Goal: Information Seeking & Learning: Learn about a topic

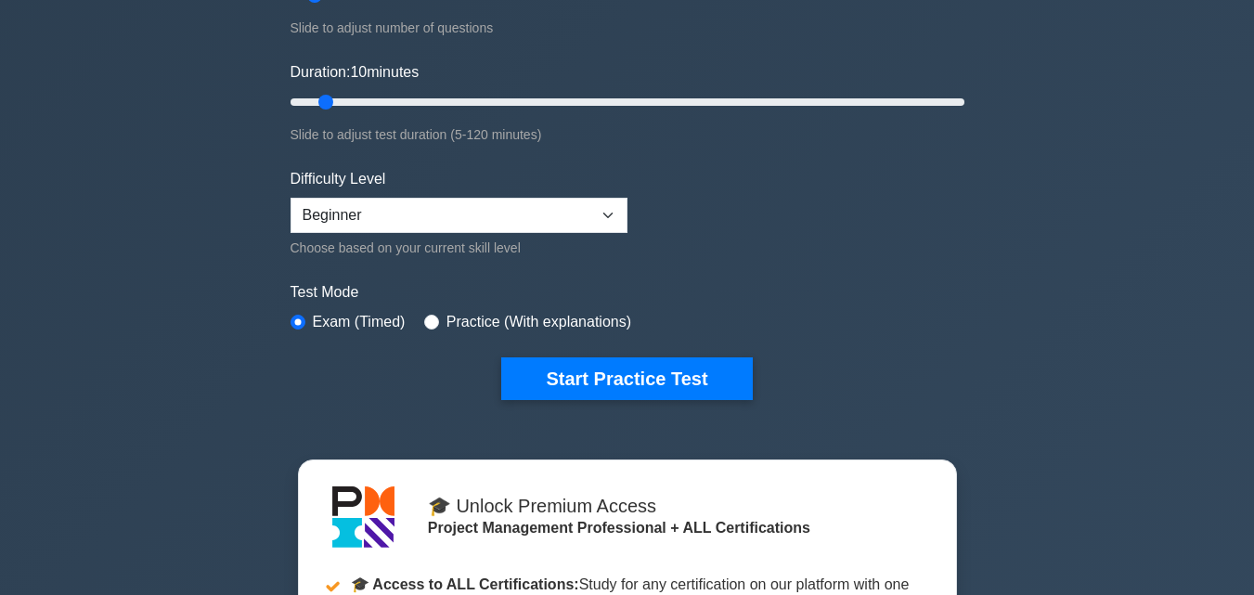
scroll to position [334, 0]
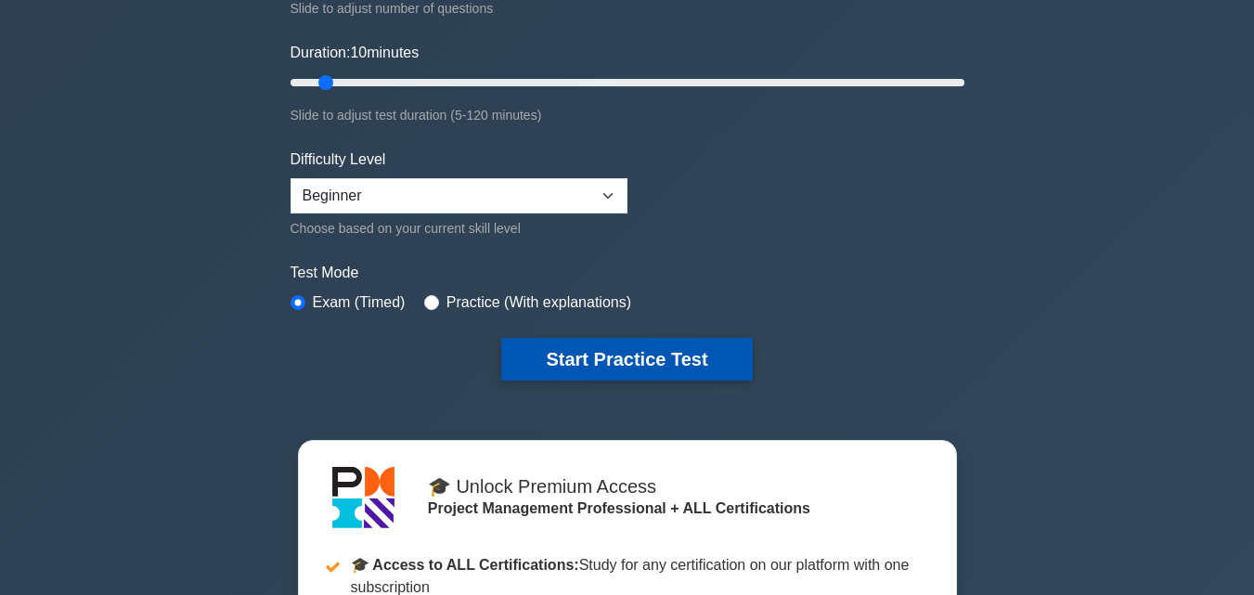
click at [589, 350] on button "Start Practice Test" at bounding box center [626, 359] width 251 height 43
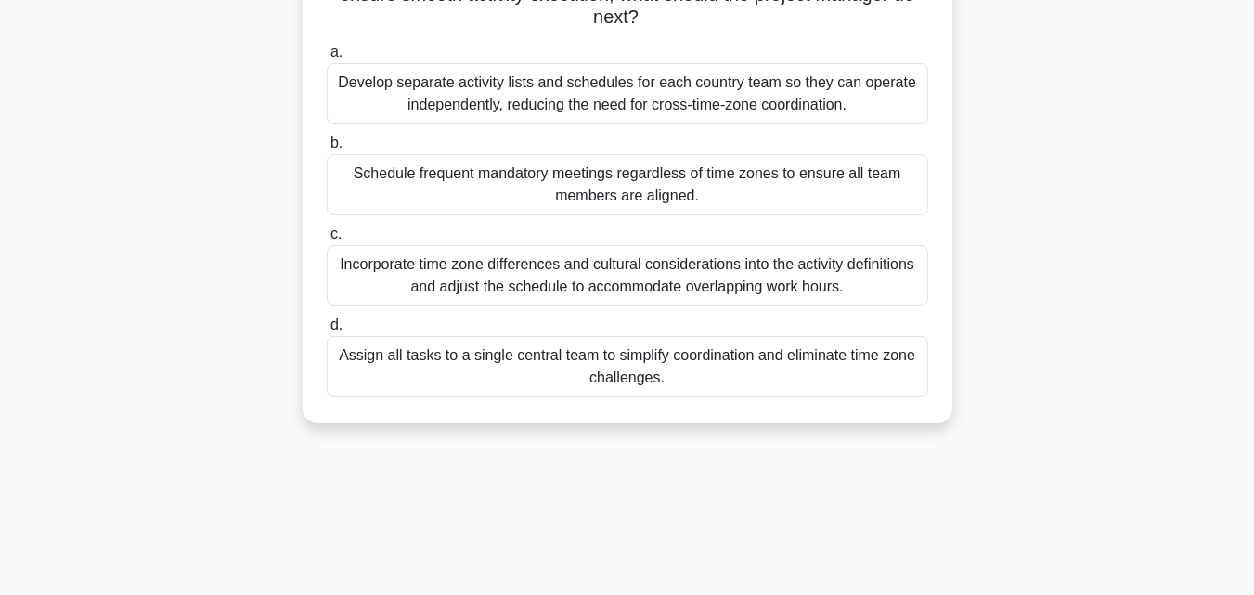
scroll to position [297, 0]
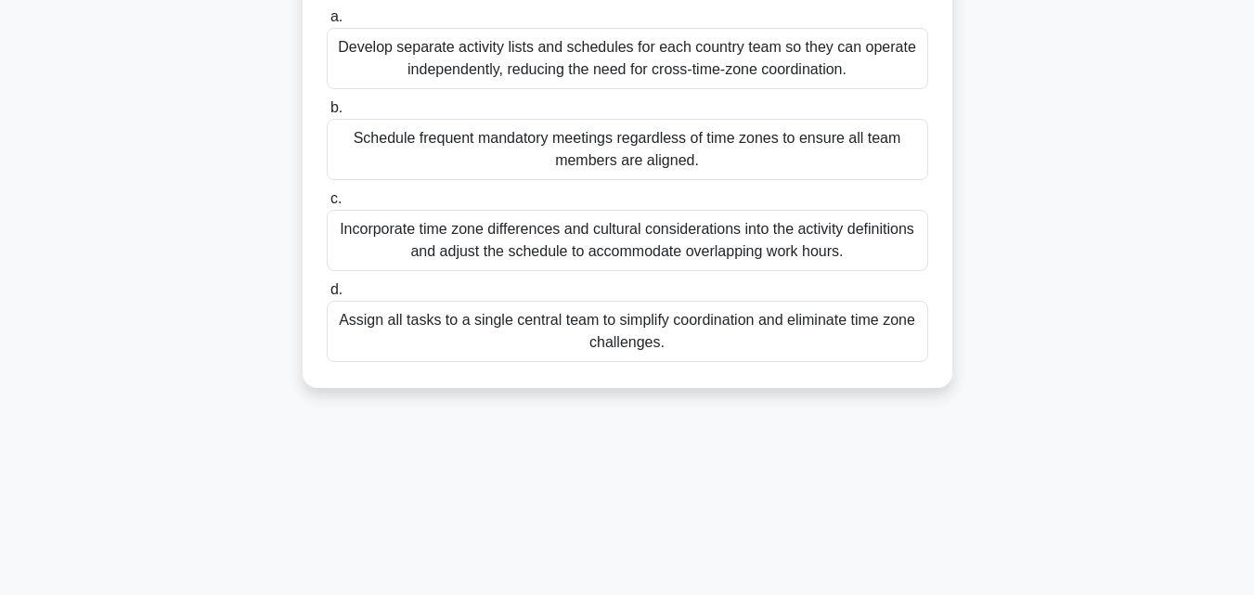
click at [624, 243] on div "Incorporate time zone differences and cultural considerations into the activity…" at bounding box center [627, 240] width 601 height 61
click at [327, 205] on input "c. Incorporate time zone differences and cultural considerations into the activ…" at bounding box center [327, 199] width 0 height 12
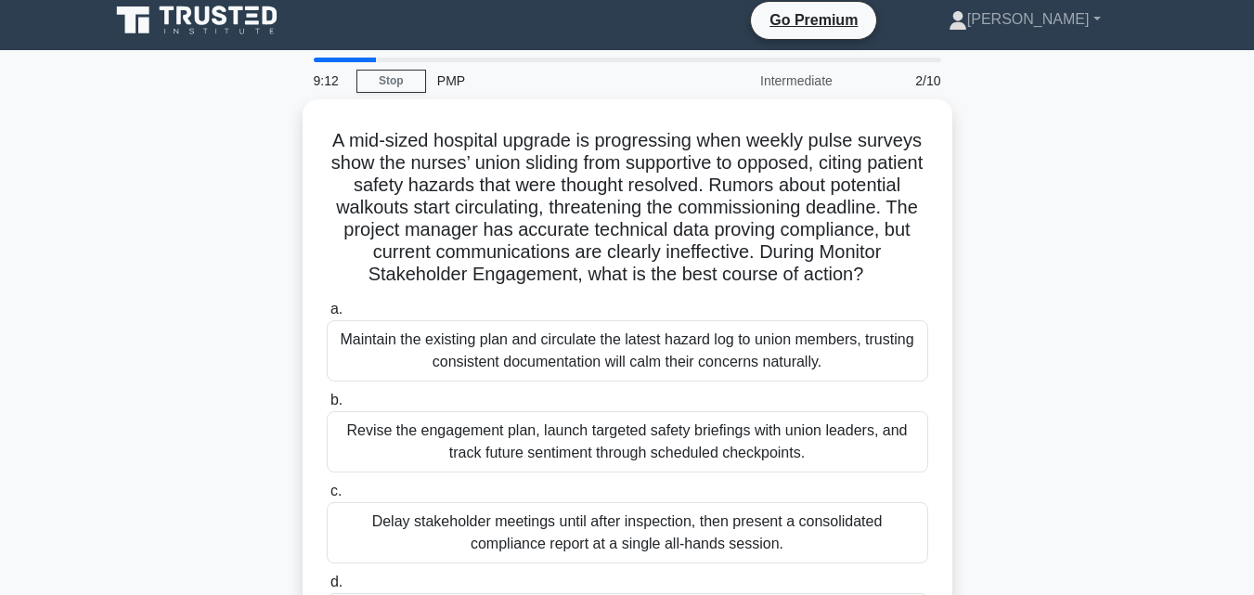
scroll to position [0, 0]
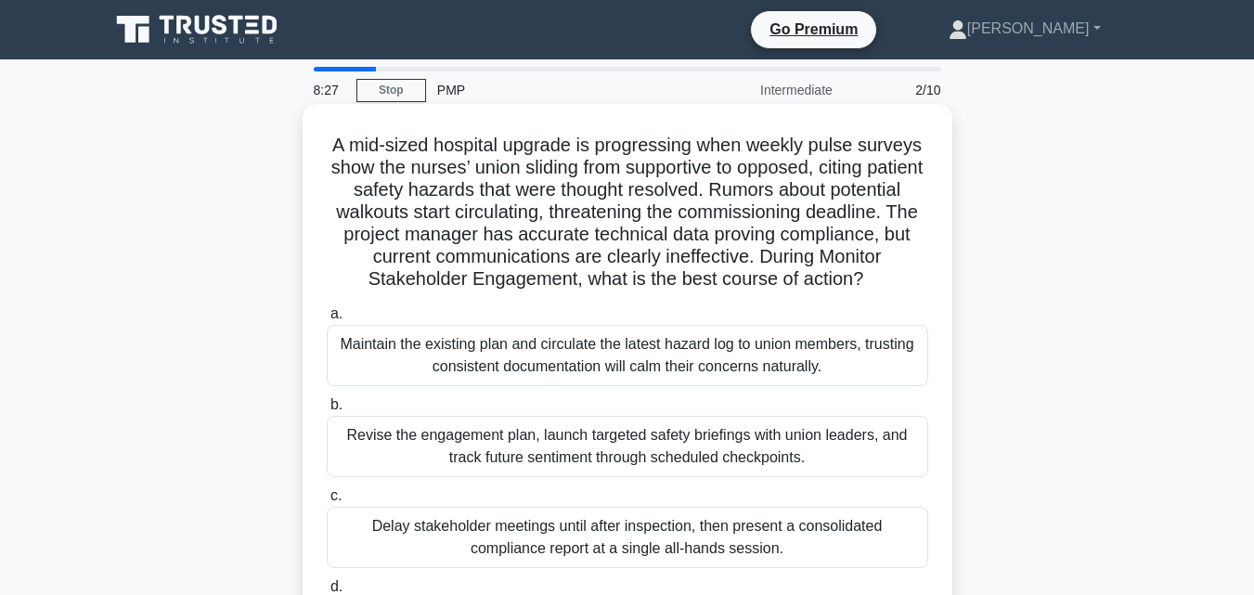
click at [570, 449] on div "Revise the engagement plan, launch targeted safety briefings with union leaders…" at bounding box center [627, 446] width 601 height 61
click at [327, 411] on input "b. Revise the engagement plan, launch targeted safety briefings with union lead…" at bounding box center [327, 405] width 0 height 12
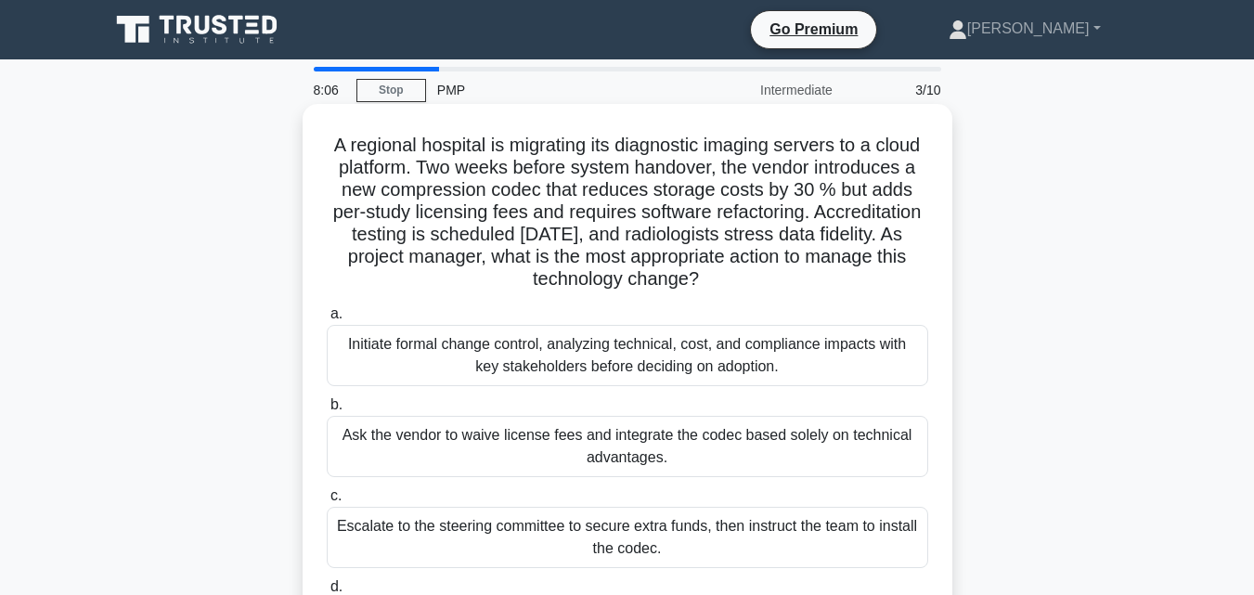
click at [549, 359] on div "Initiate formal change control, analyzing technical, cost, and compliance impac…" at bounding box center [627, 355] width 601 height 61
click at [327, 320] on input "a. Initiate formal change control, analyzing technical, cost, and compliance im…" at bounding box center [327, 314] width 0 height 12
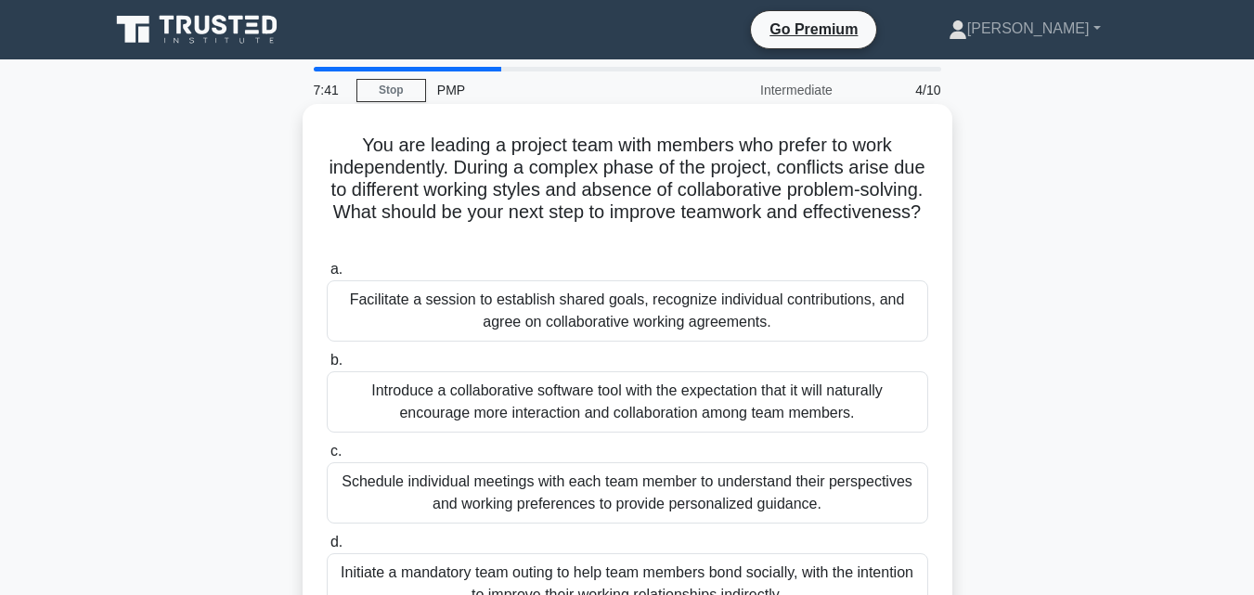
click at [544, 316] on div "Facilitate a session to establish shared goals, recognize individual contributi…" at bounding box center [627, 310] width 601 height 61
click at [327, 276] on input "a. Facilitate a session to establish shared goals, recognize individual contrib…" at bounding box center [327, 270] width 0 height 12
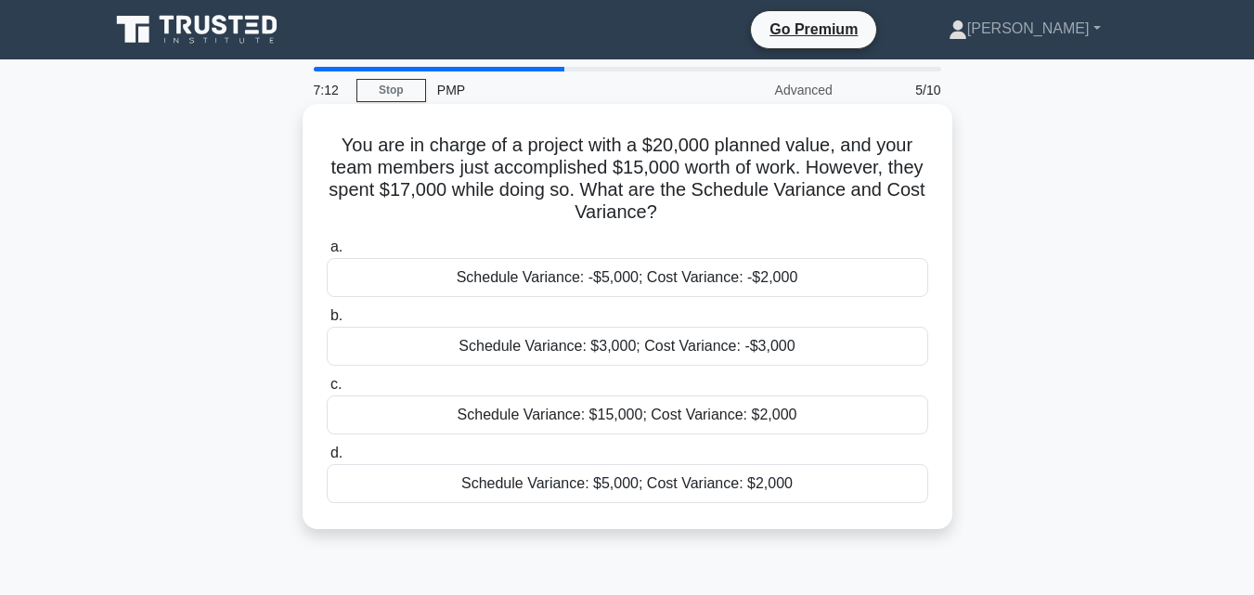
click at [562, 274] on div "Schedule Variance: -$5,000; Cost Variance: -$2,000" at bounding box center [627, 277] width 601 height 39
click at [327, 253] on input "a. Schedule Variance: -$5,000; Cost Variance: -$2,000" at bounding box center [327, 247] width 0 height 12
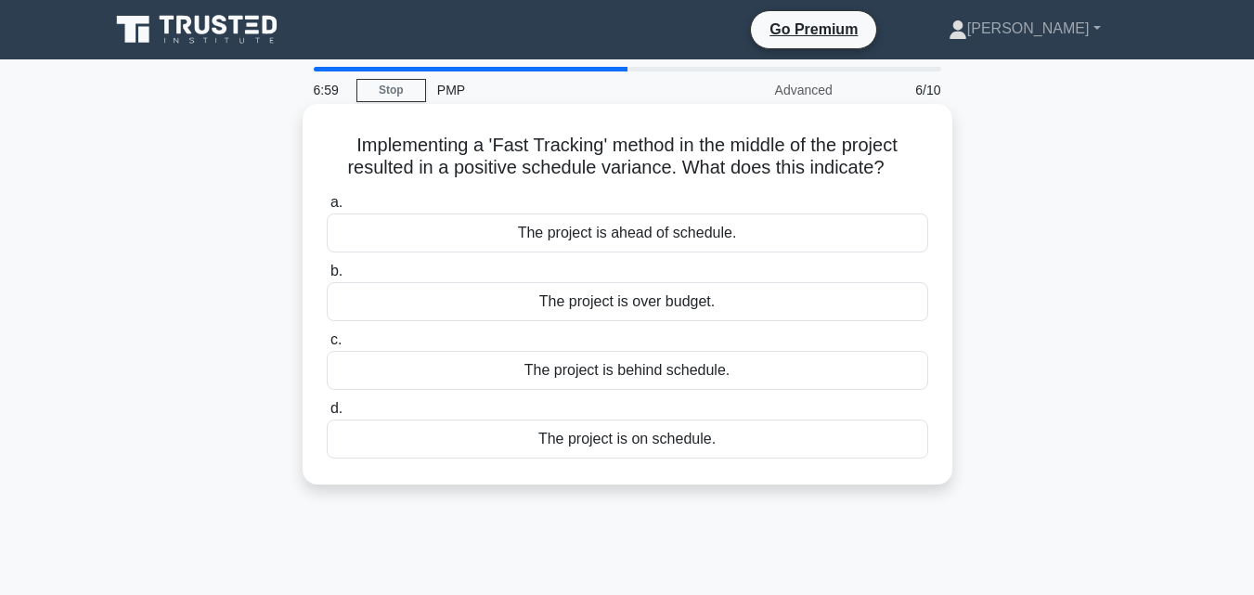
click at [614, 365] on div "The project is behind schedule." at bounding box center [627, 370] width 601 height 39
click at [327, 346] on input "c. The project is behind schedule." at bounding box center [327, 340] width 0 height 12
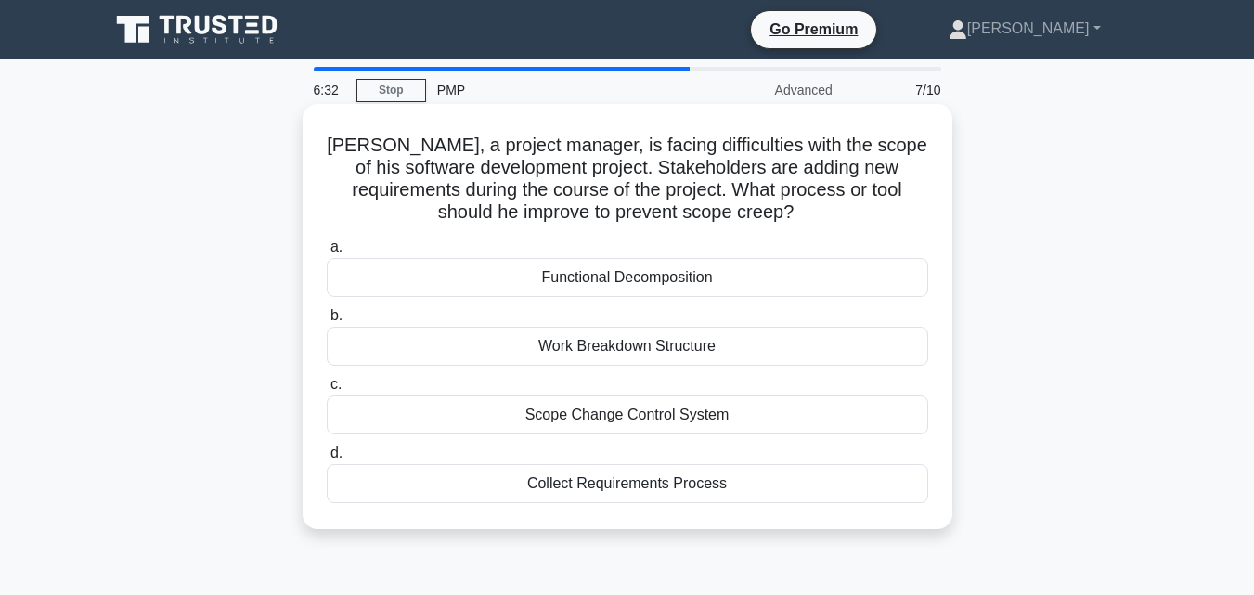
click at [652, 417] on div "Scope Change Control System" at bounding box center [627, 414] width 601 height 39
click at [327, 391] on input "c. Scope Change Control System" at bounding box center [327, 385] width 0 height 12
